Goal: Information Seeking & Learning: Learn about a topic

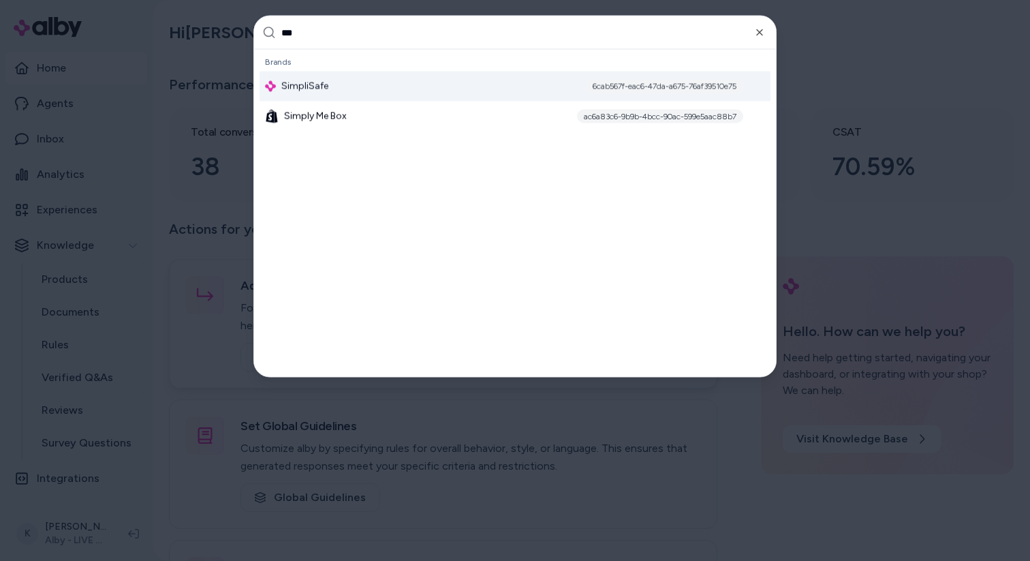
type input "****"
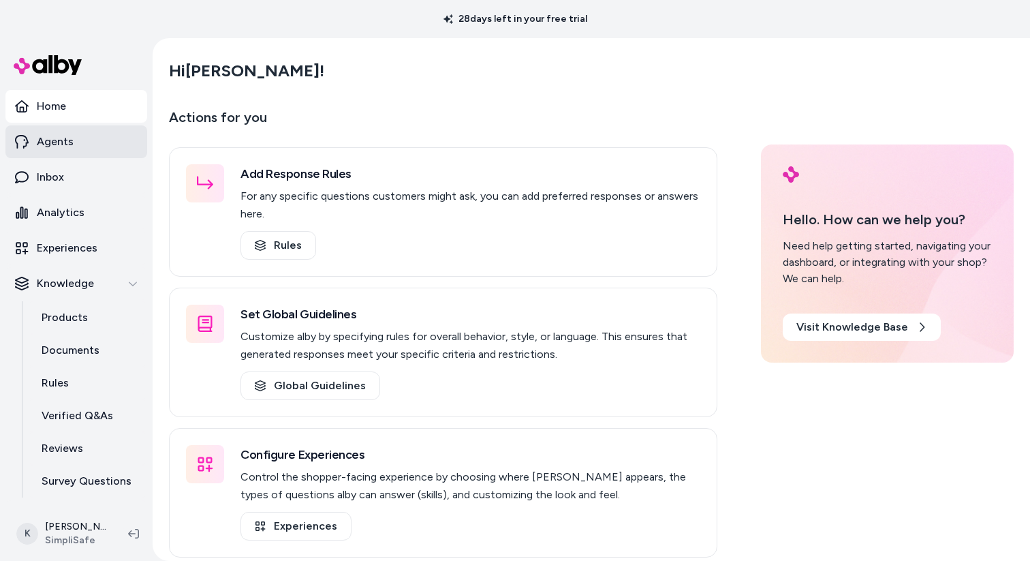
click at [85, 156] on link "Agents" at bounding box center [76, 141] width 142 height 33
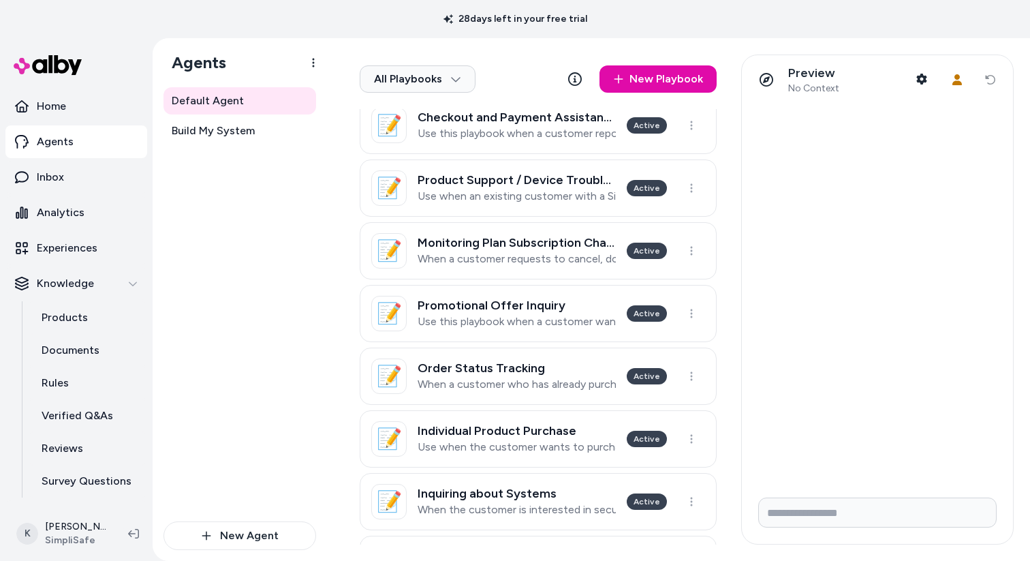
scroll to position [319, 0]
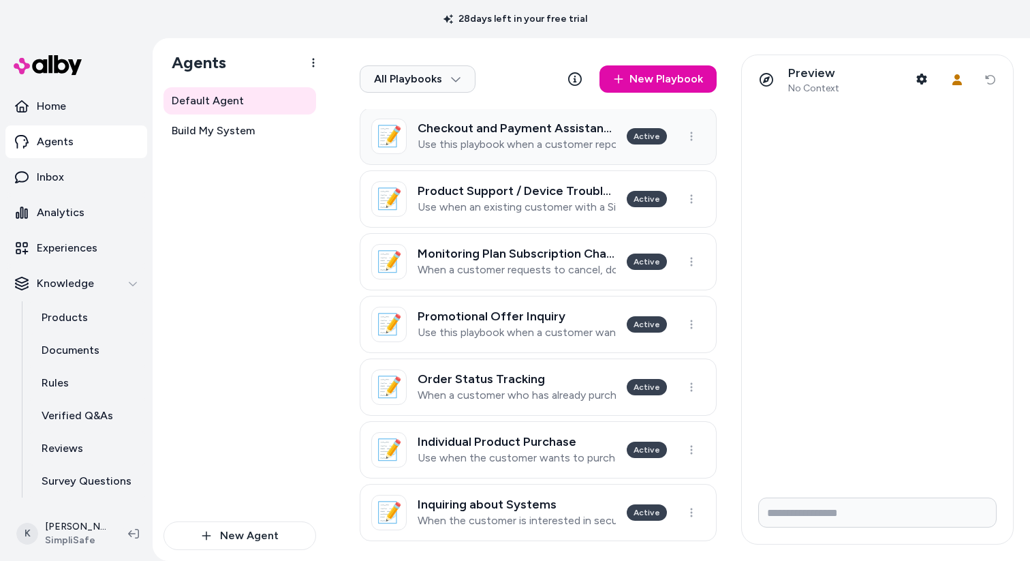
click at [566, 140] on p "Use this playbook when a customer reports issues or errors during the checkout …" at bounding box center [517, 145] width 198 height 14
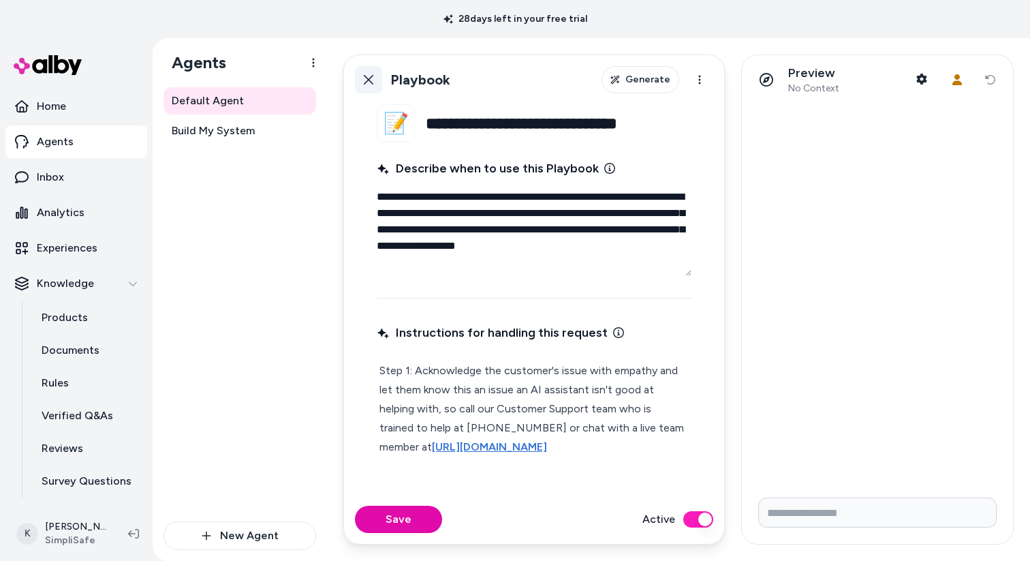
click at [371, 80] on icon at bounding box center [368, 79] width 11 height 11
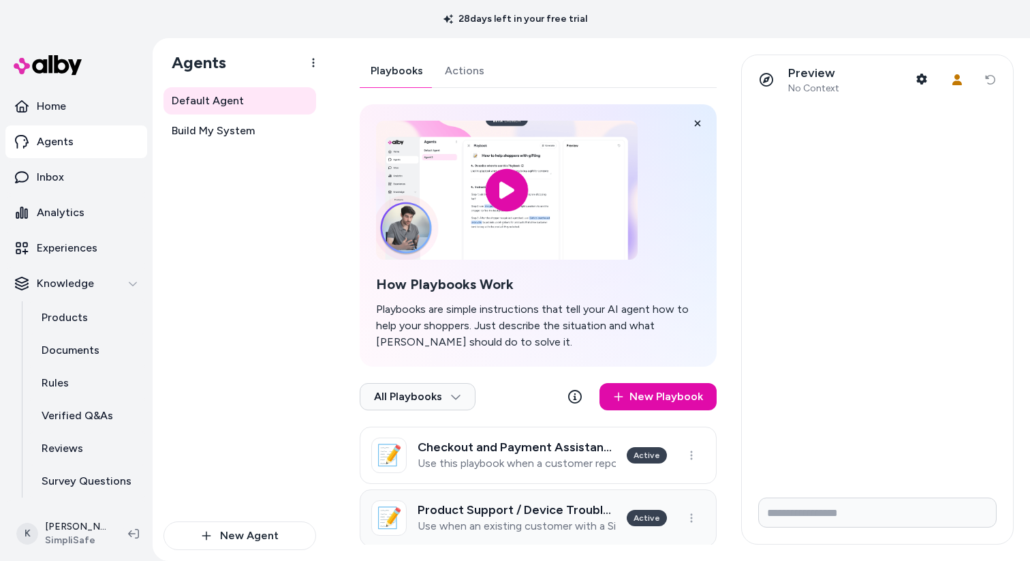
click at [536, 508] on h3 "Product Support / Device Troubleshooting" at bounding box center [517, 510] width 198 height 14
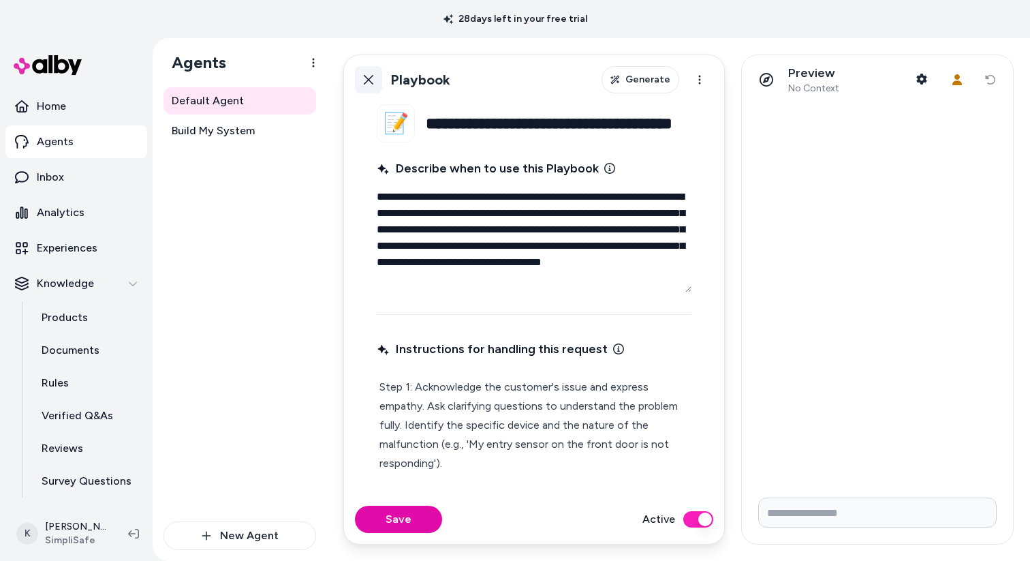
click at [366, 82] on icon at bounding box center [369, 80] width 10 height 10
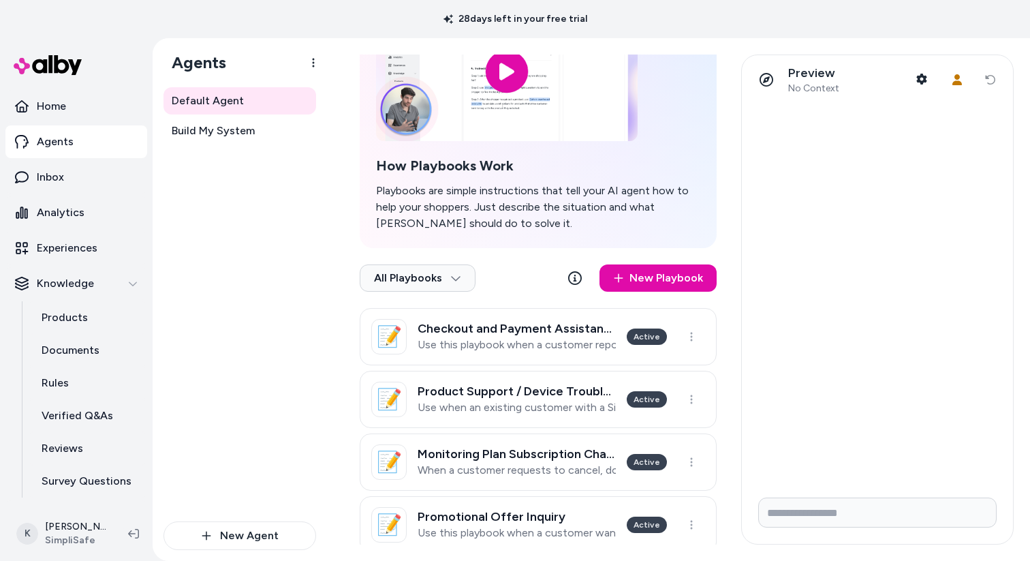
scroll to position [123, 0]
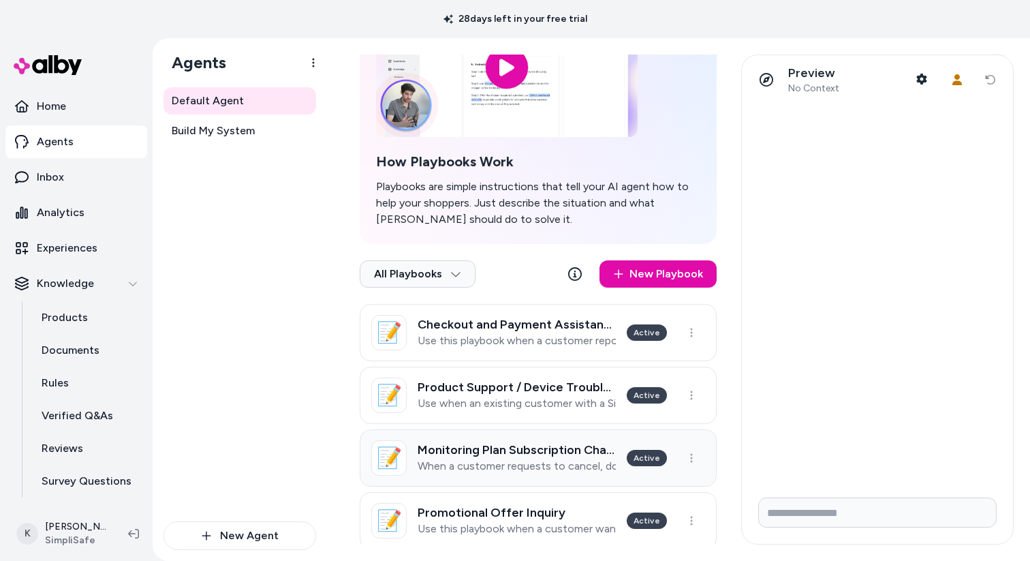
click at [505, 443] on h3 "Monitoring Plan Subscription Change" at bounding box center [517, 450] width 198 height 14
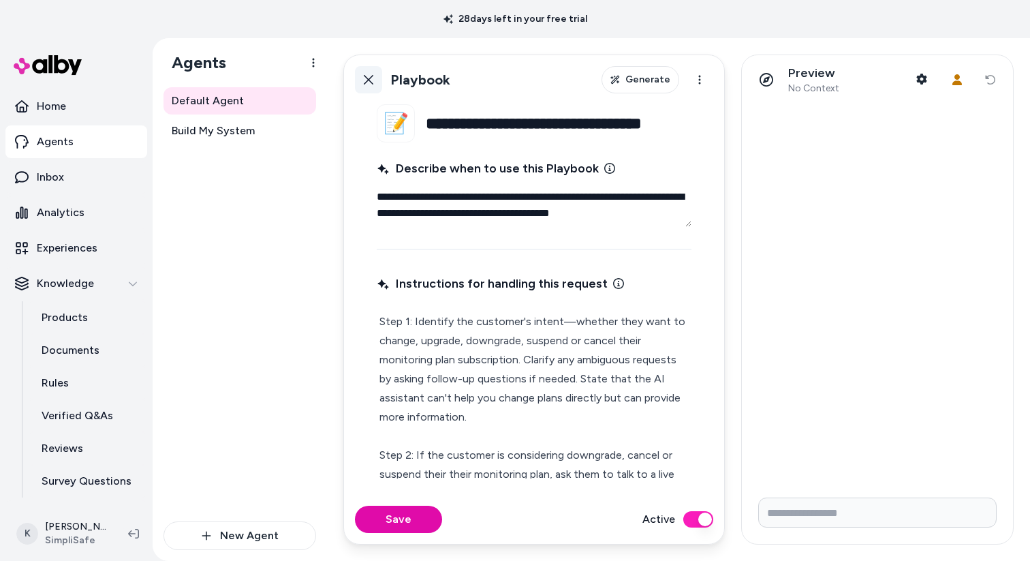
click at [363, 80] on icon at bounding box center [368, 79] width 11 height 11
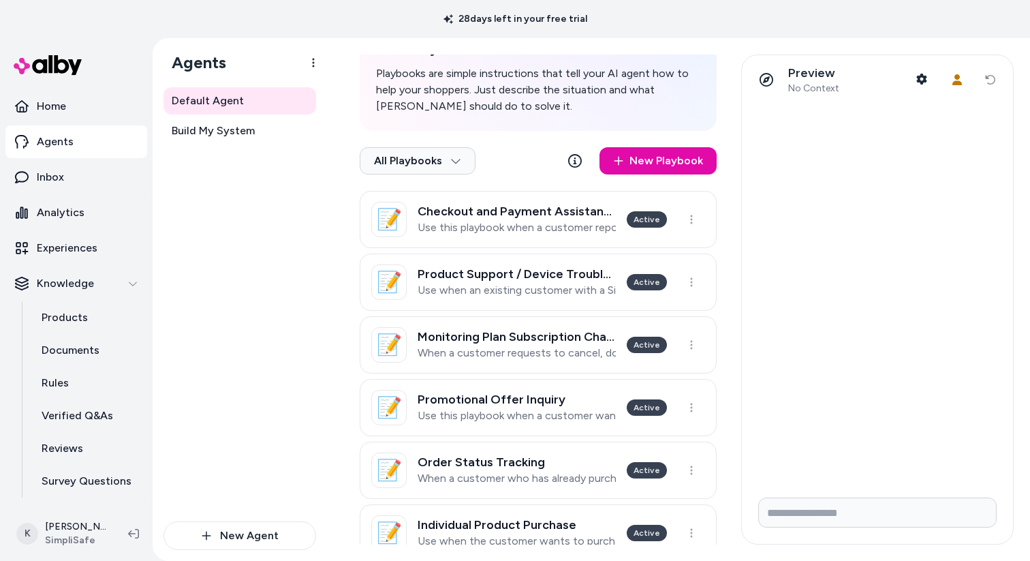
scroll to position [264, 0]
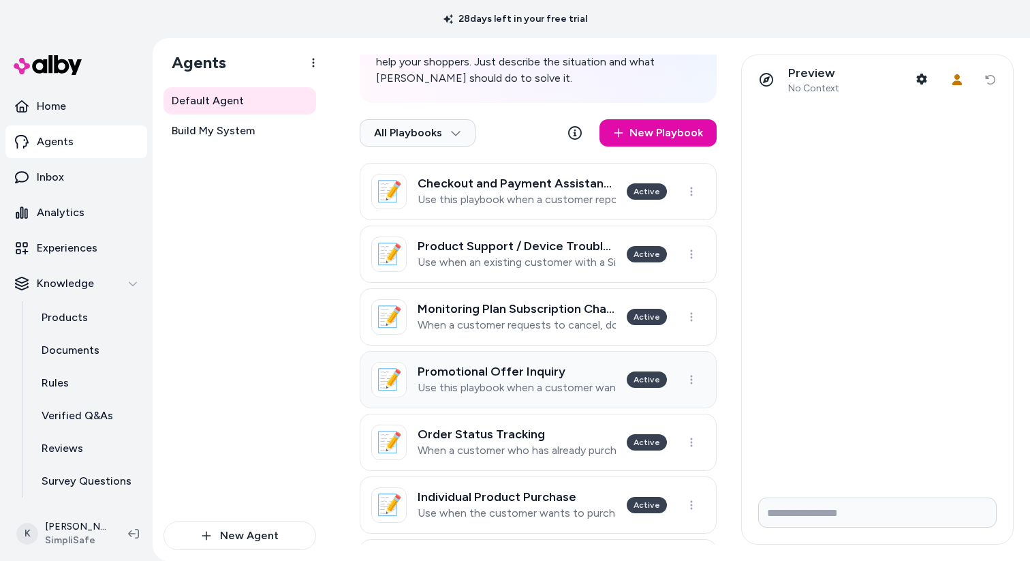
click at [557, 367] on h3 "Promotional Offer Inquiry" at bounding box center [517, 371] width 198 height 14
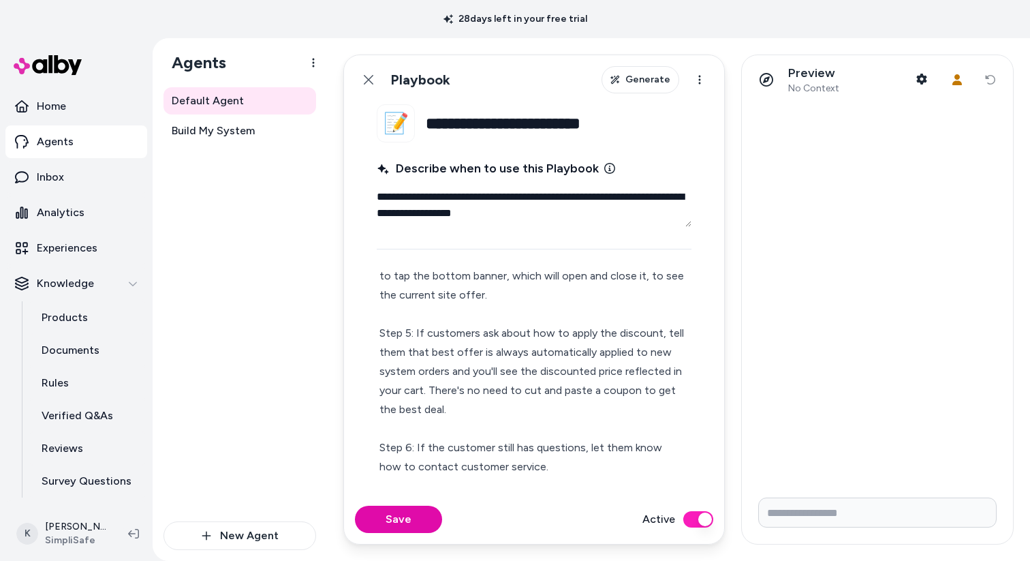
scroll to position [251, 0]
click at [366, 84] on icon at bounding box center [368, 79] width 11 height 11
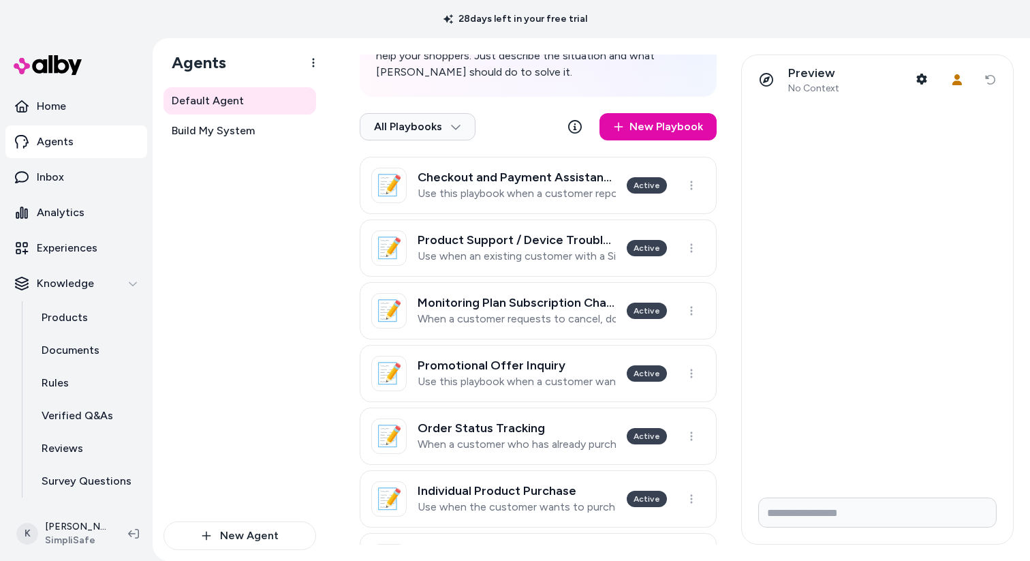
scroll to position [277, 0]
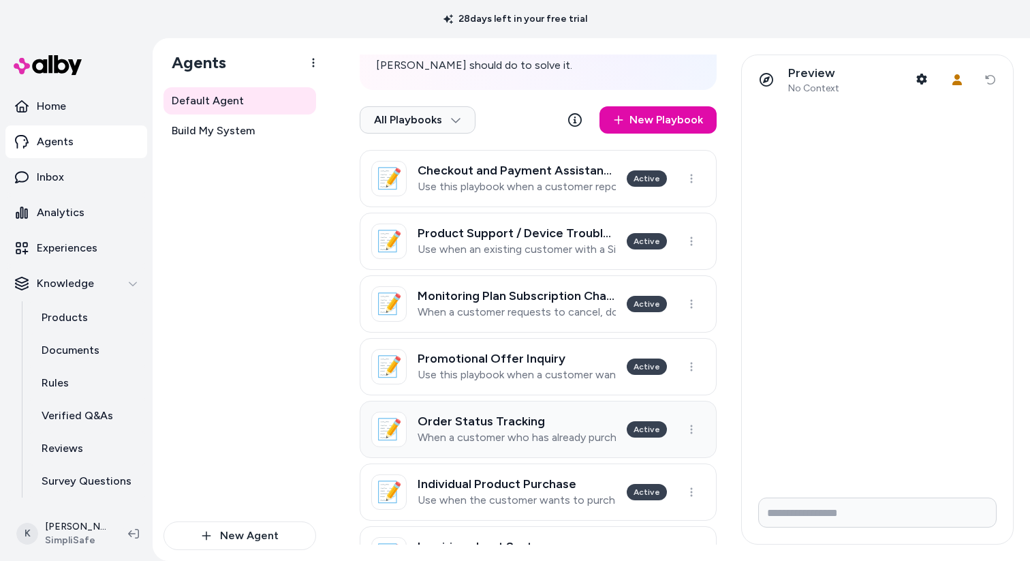
click at [536, 432] on p "When a customer who has already purchased a system wants to track or change the…" at bounding box center [517, 437] width 198 height 14
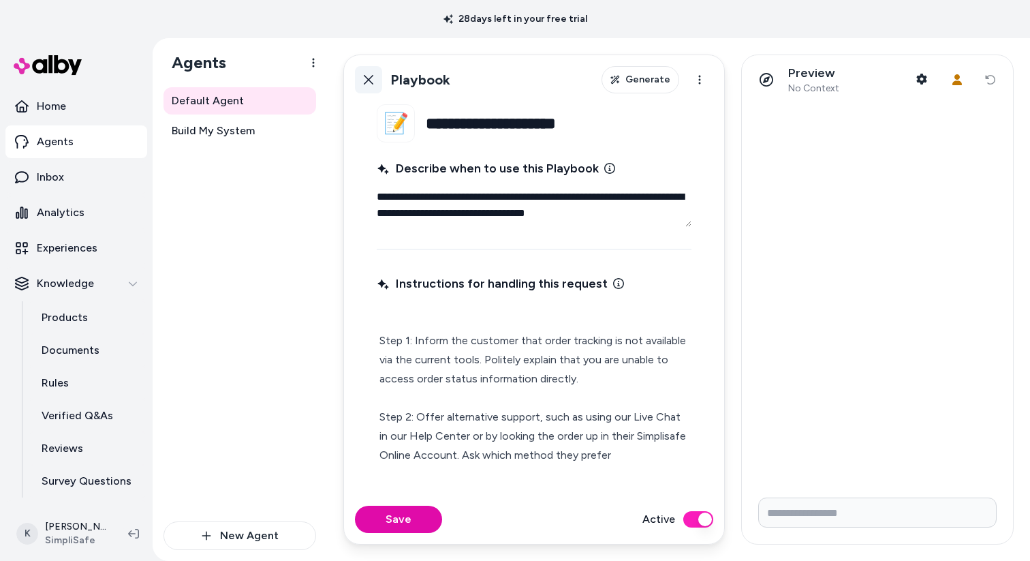
click at [358, 76] on link "Back" at bounding box center [368, 79] width 27 height 27
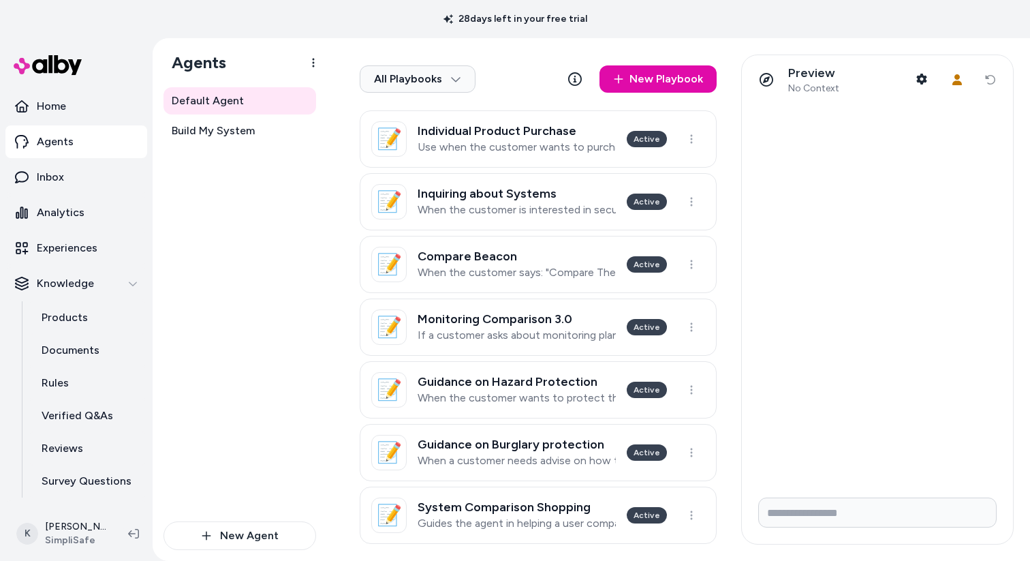
scroll to position [626, 0]
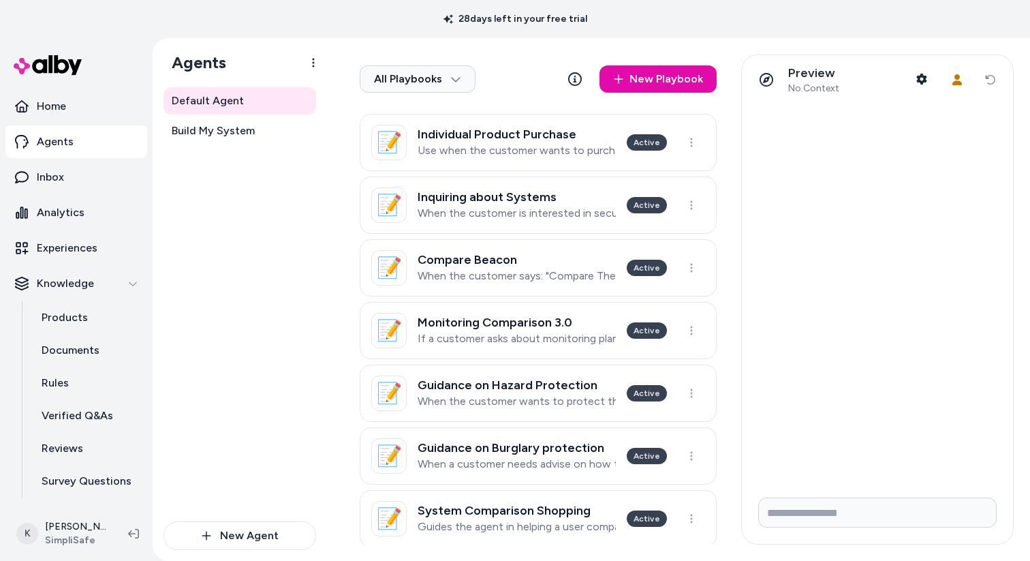
click at [563, 470] on link "📝 Guidance on Burglary protection When a customer needs advise on how to keep t…" at bounding box center [538, 455] width 357 height 57
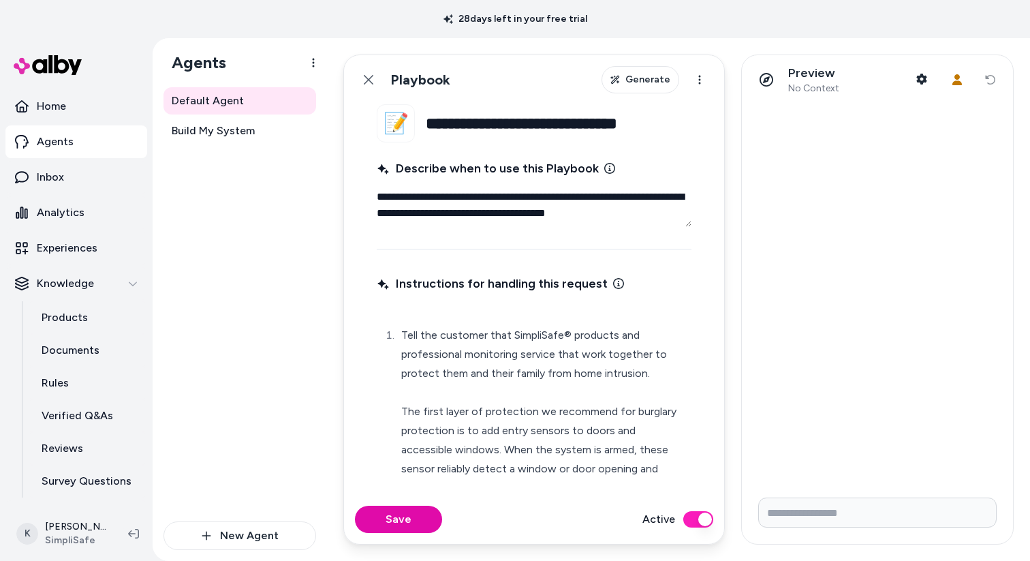
click at [526, 201] on textarea "**********" at bounding box center [534, 205] width 315 height 44
click at [525, 201] on textarea "**********" at bounding box center [534, 205] width 315 height 44
type textarea "*"
type textarea "**********"
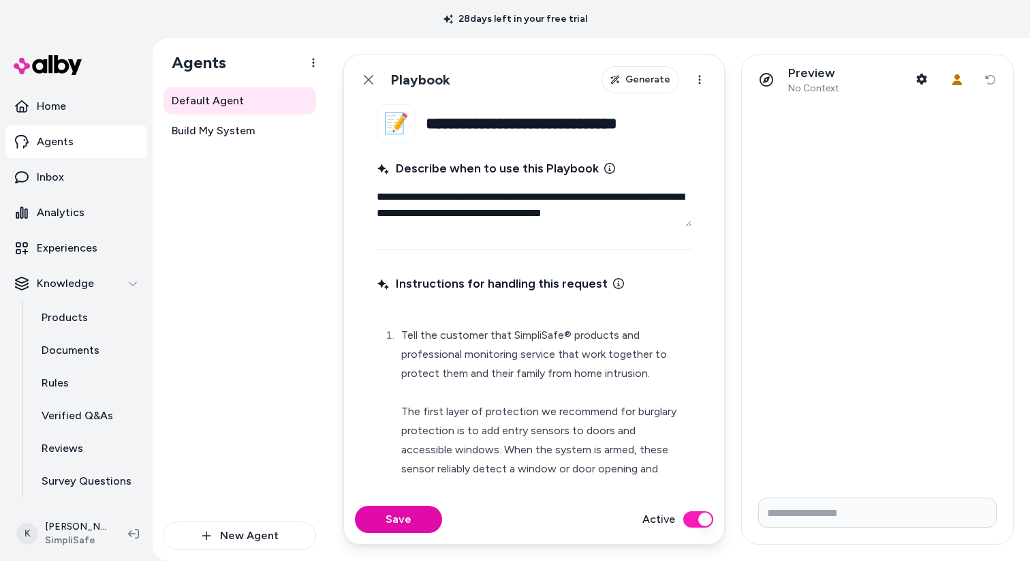
type textarea "*"
type textarea "**********"
type textarea "*"
type textarea "**********"
type textarea "*"
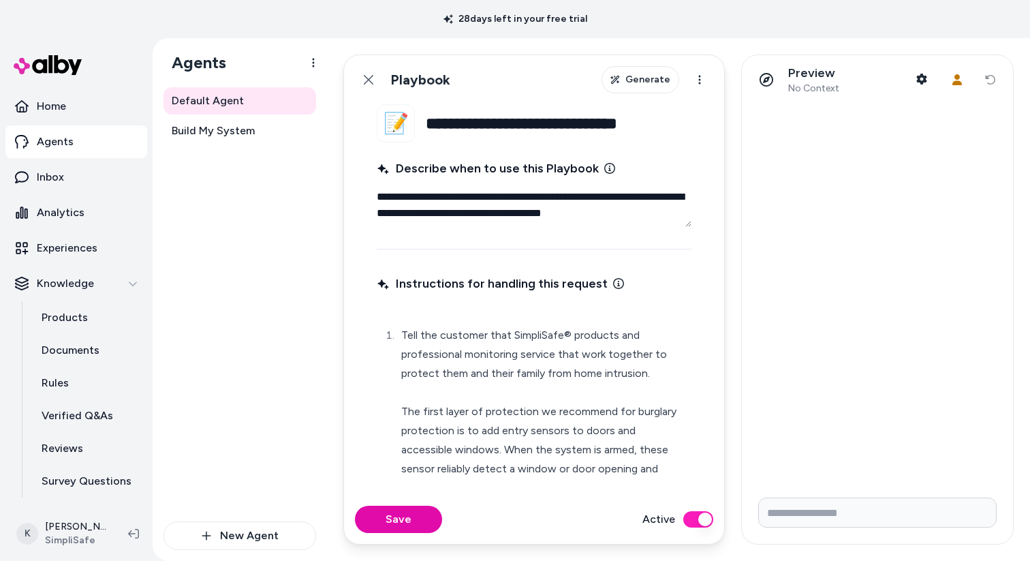
type textarea "**********"
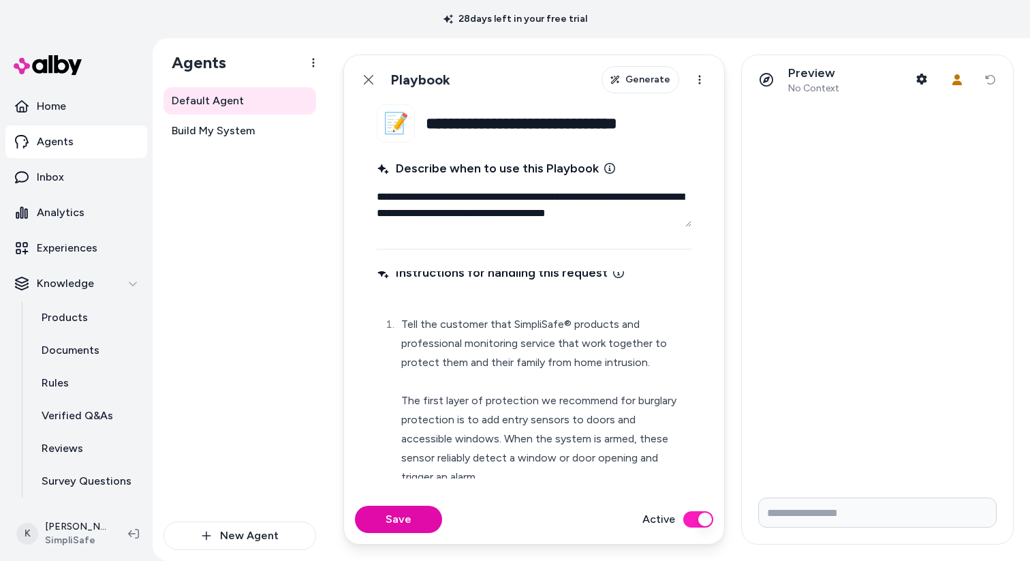
scroll to position [14, 0]
click at [360, 69] on link "Back" at bounding box center [368, 79] width 27 height 27
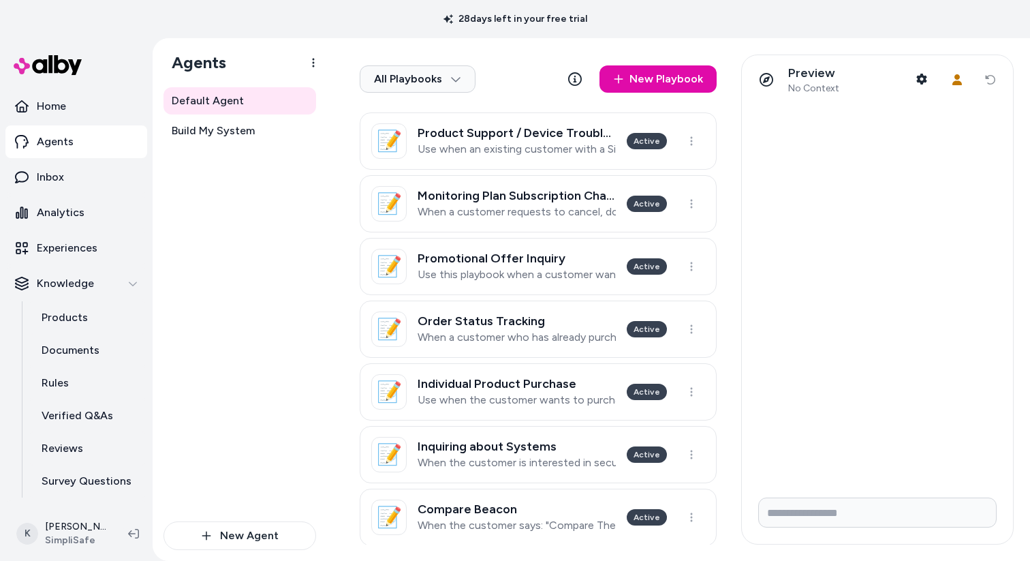
scroll to position [645, 0]
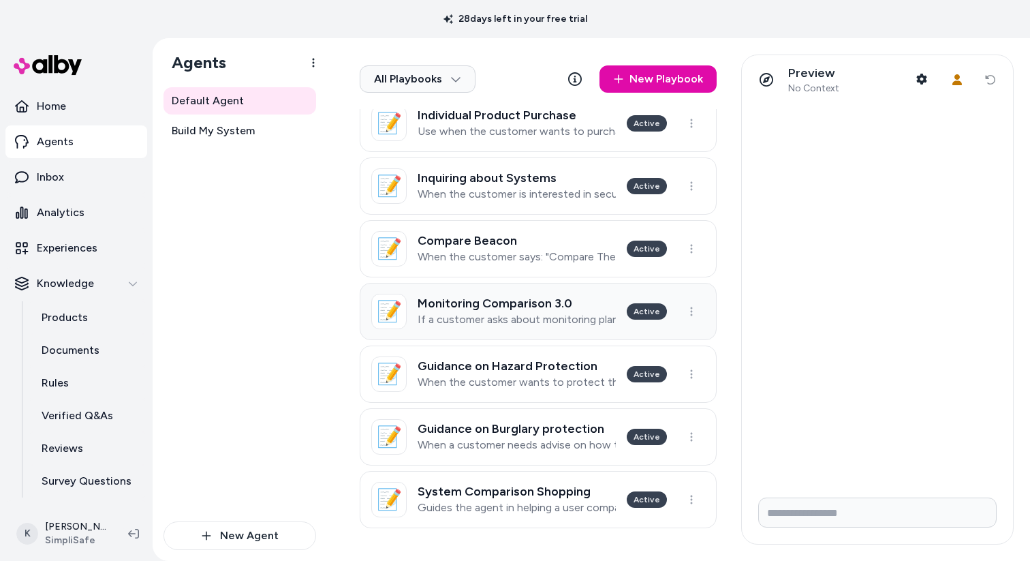
click at [544, 307] on h3 "Monitoring Comparison 3.0" at bounding box center [517, 303] width 198 height 14
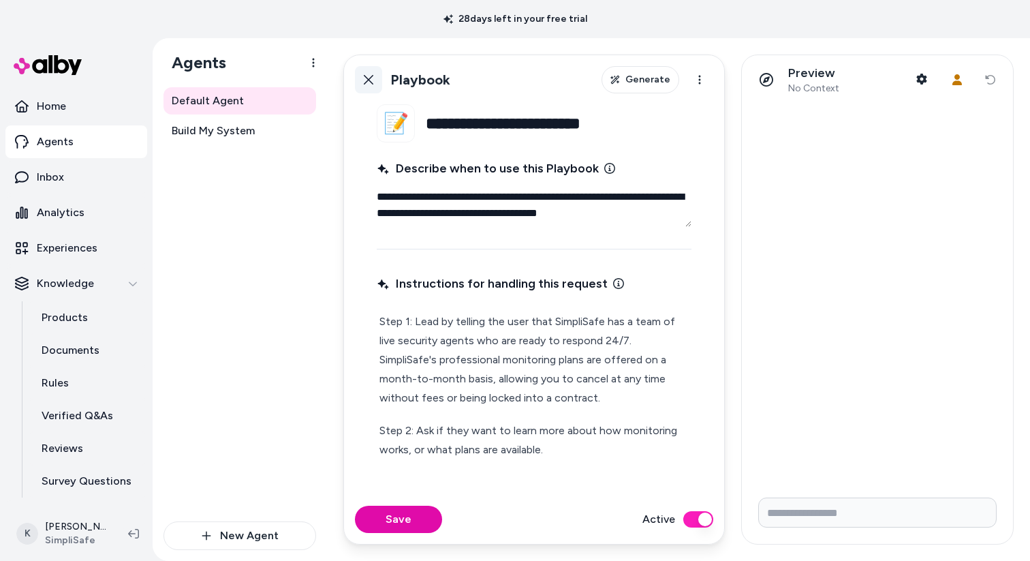
click at [368, 86] on link "Back" at bounding box center [368, 79] width 27 height 27
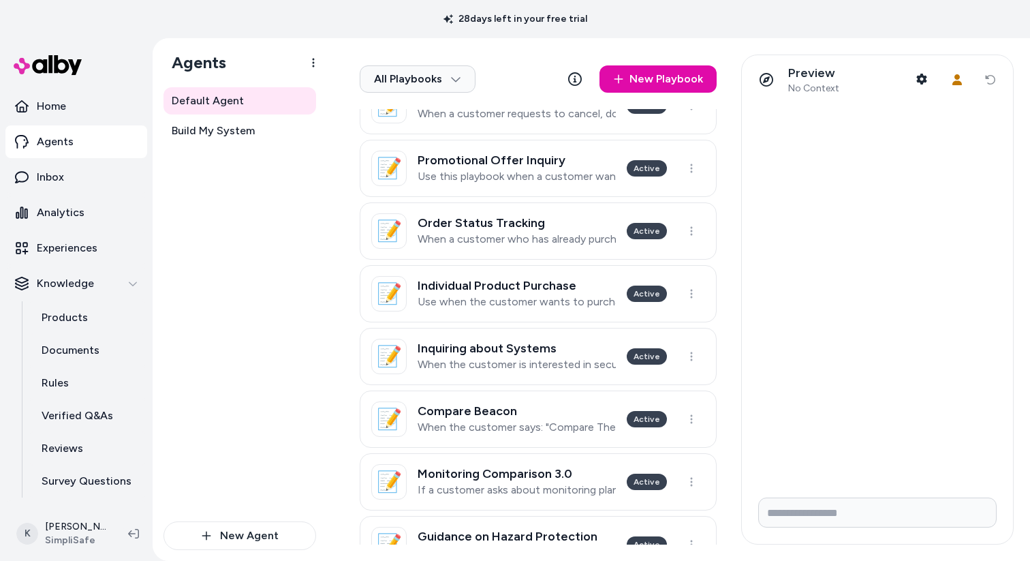
scroll to position [645, 0]
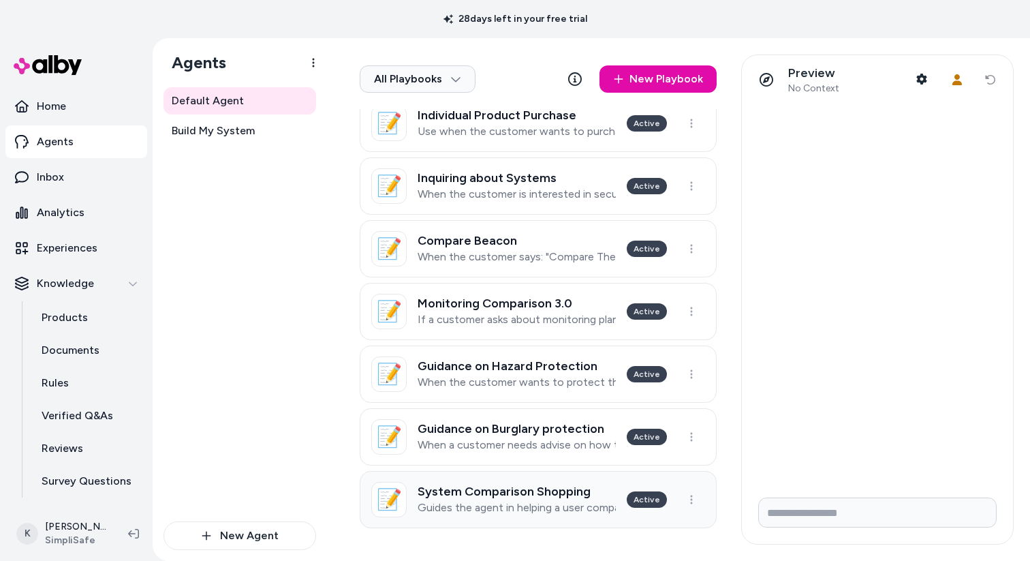
click at [554, 499] on div "System Comparison Shopping Guides the agent in helping a user compare different…" at bounding box center [517, 499] width 198 height 30
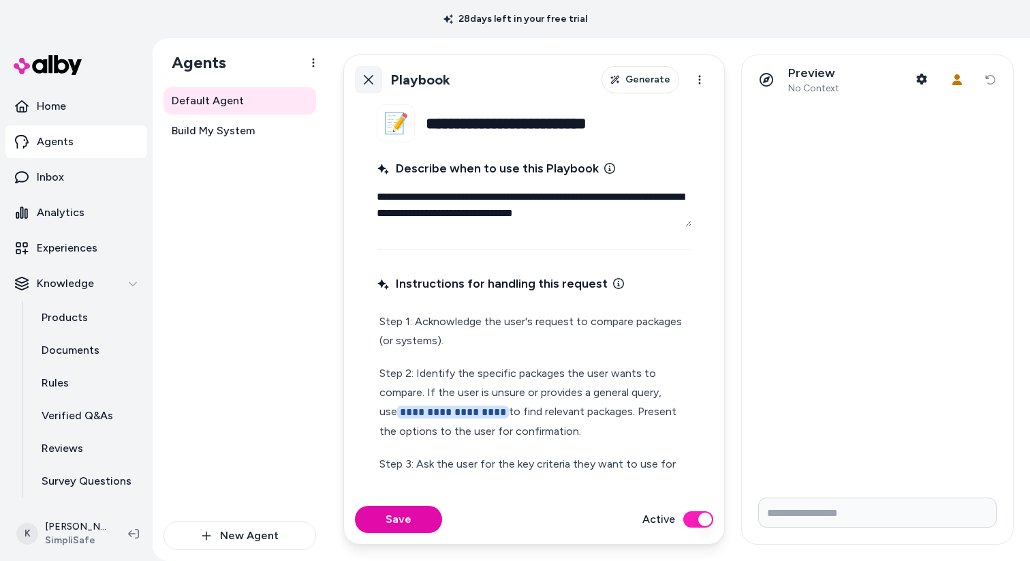
click at [371, 91] on link "Back" at bounding box center [368, 79] width 27 height 27
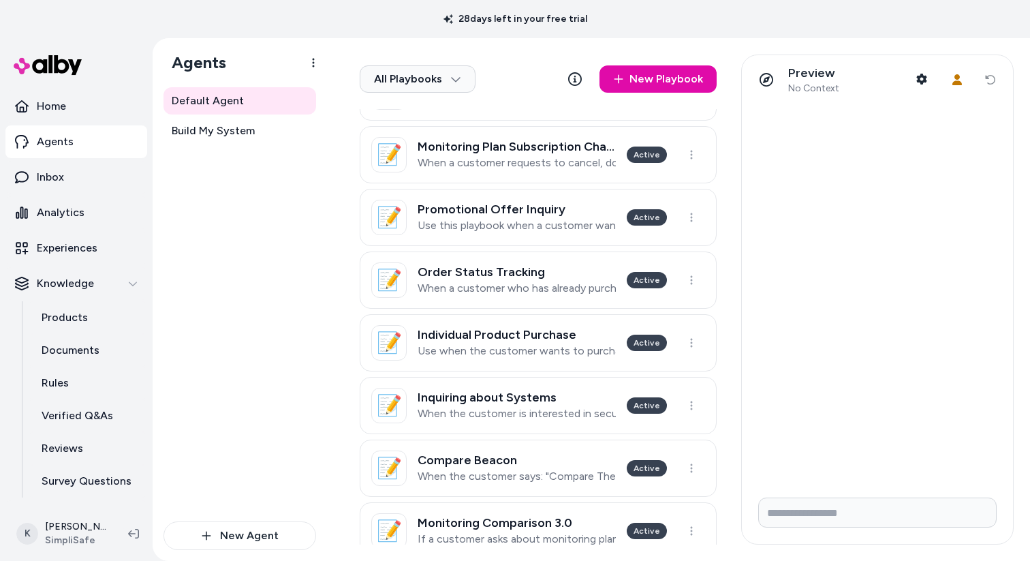
scroll to position [645, 0]
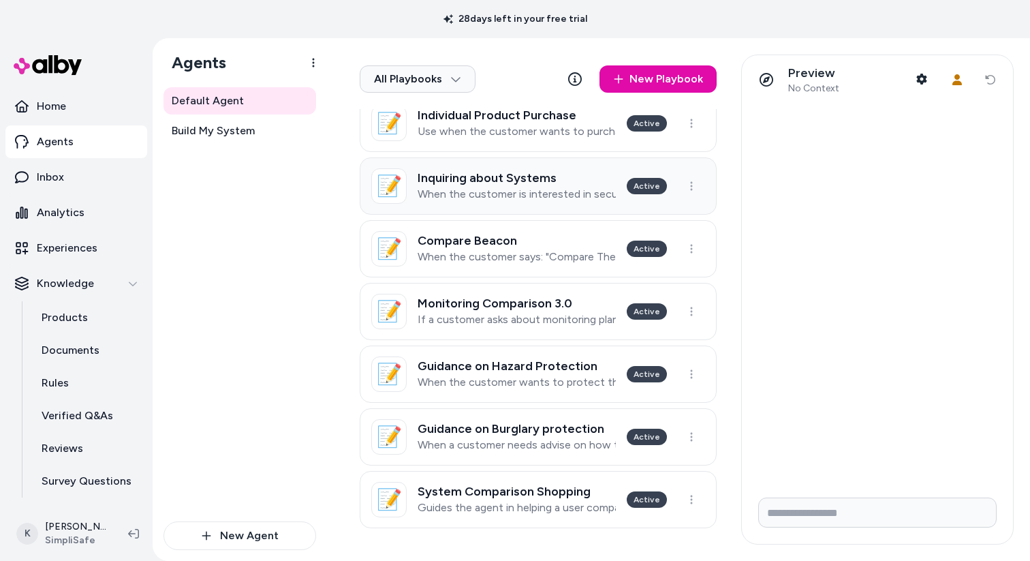
click at [537, 202] on link "📝 Inquiring about Systems When the customer is interested in security, or inqui…" at bounding box center [538, 185] width 357 height 57
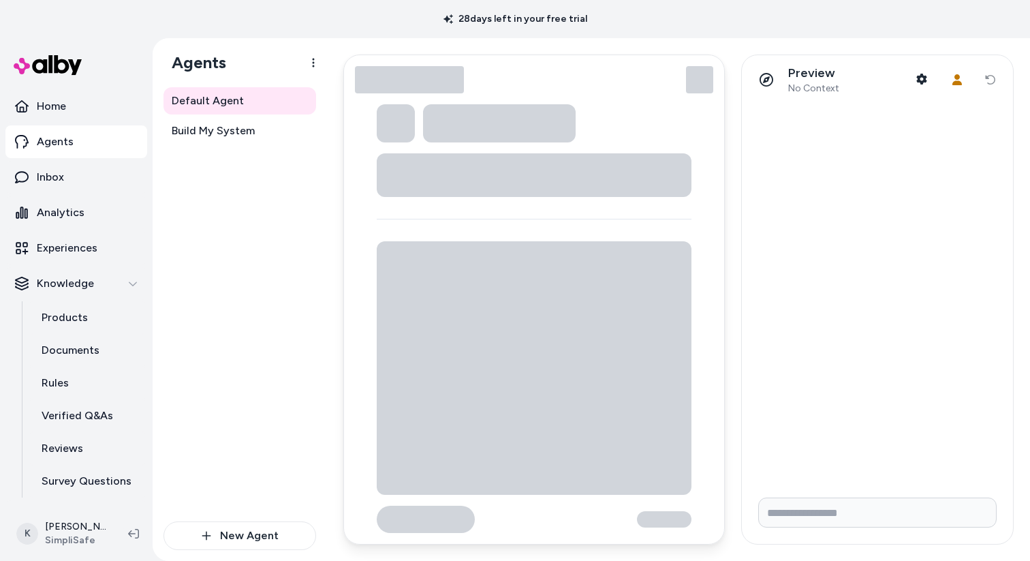
type textarea "*"
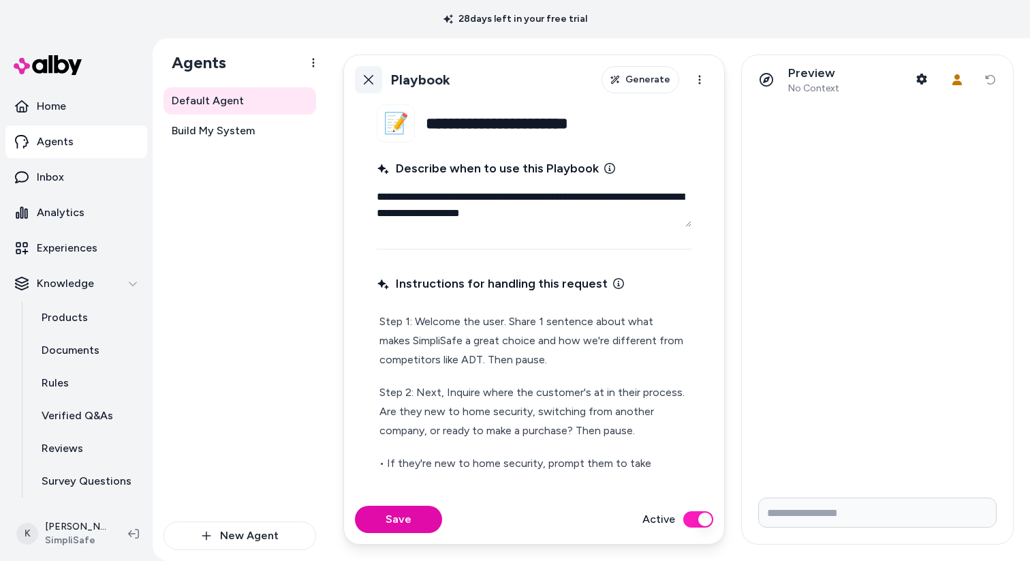
click at [369, 83] on icon at bounding box center [368, 79] width 11 height 11
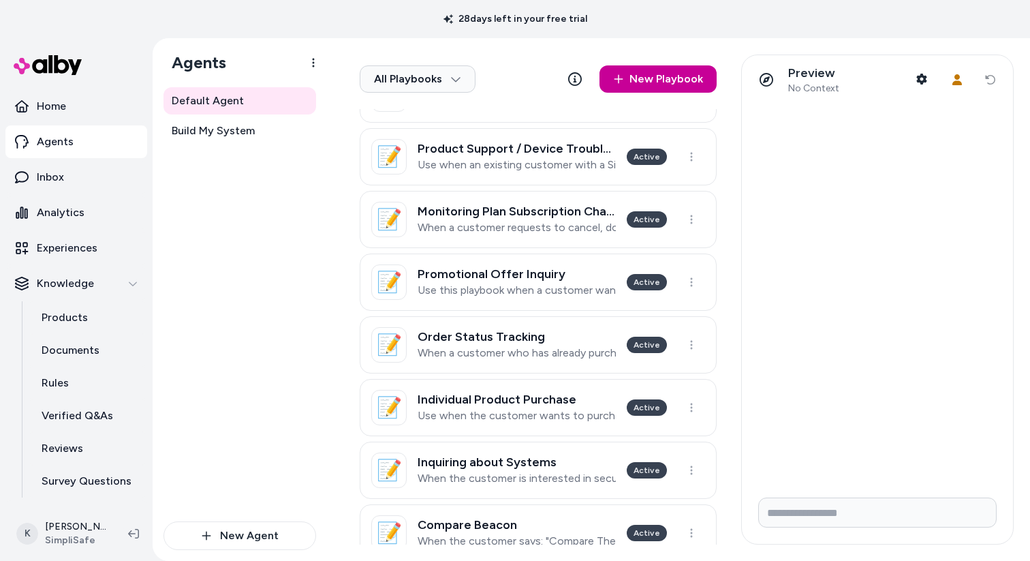
scroll to position [645, 0]
